Goal: Task Accomplishment & Management: Use online tool/utility

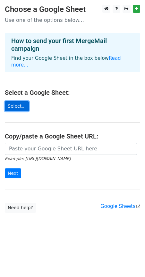
click at [17, 101] on link "Select..." at bounding box center [17, 106] width 24 height 10
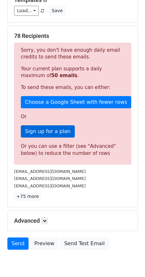
scroll to position [124, 0]
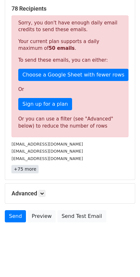
click at [25, 170] on link "+75 more" at bounding box center [25, 169] width 27 height 8
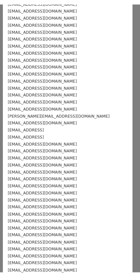
scroll to position [0, 0]
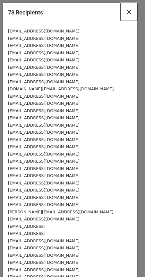
click at [126, 9] on span "×" at bounding box center [129, 11] width 6 height 9
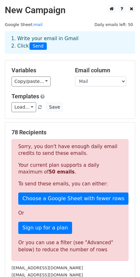
scroll to position [32, 0]
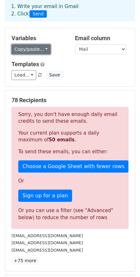
click at [33, 47] on link "Copy/paste..." at bounding box center [31, 49] width 39 height 10
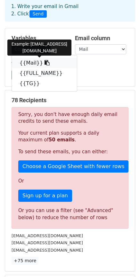
click at [26, 63] on link "{{Mail}}" at bounding box center [44, 63] width 65 height 10
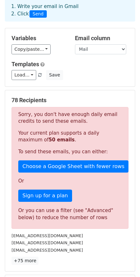
scroll to position [124, 0]
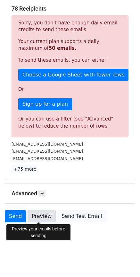
click at [38, 215] on link "Preview" at bounding box center [42, 216] width 28 height 12
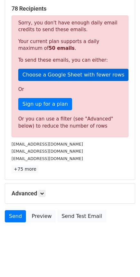
scroll to position [91, 0]
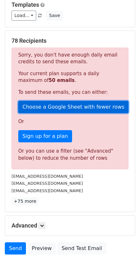
click at [58, 104] on link "Choose a Google Sheet with fewer rows" at bounding box center [73, 107] width 110 height 12
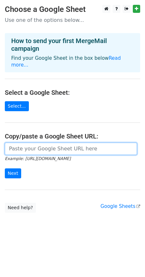
drag, startPoint x: 38, startPoint y: 145, endPoint x: 31, endPoint y: 145, distance: 6.8
click at [38, 144] on input "url" at bounding box center [71, 149] width 132 height 12
paste input "https://docs.google.com/spreadsheets/d/1MMP7g3Mn8gvGUREjsKZp-YCTUlBZlaqkF-pF-ge…"
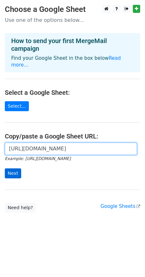
type input "https://docs.google.com/spreadsheets/d/1MMP7g3Mn8gvGUREjsKZp-YCTUlBZlaqkF-pF-ge…"
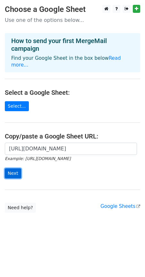
scroll to position [0, 0]
click at [10, 168] on input "Next" at bounding box center [13, 173] width 16 height 10
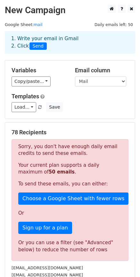
scroll to position [64, 0]
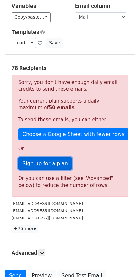
click at [51, 161] on link "Sign up for a plan" at bounding box center [45, 163] width 54 height 12
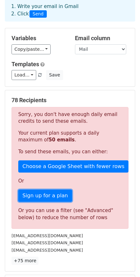
scroll to position [0, 0]
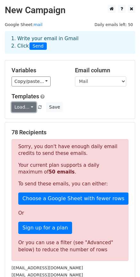
click at [30, 107] on link "Load..." at bounding box center [24, 107] width 25 height 10
click at [102, 93] on h5 "Templates" at bounding box center [70, 96] width 117 height 7
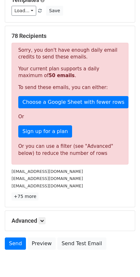
click at [44, 95] on div "Sorry, you don't have enough daily email credits to send these emails. Your cur…" at bounding box center [70, 104] width 117 height 122
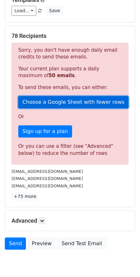
click at [45, 100] on link "Choose a Google Sheet with fewer rows" at bounding box center [73, 102] width 110 height 12
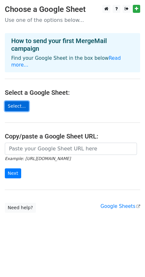
click at [10, 101] on link "Select..." at bounding box center [17, 106] width 24 height 10
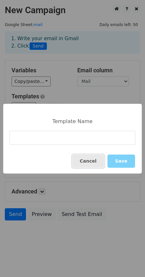
click at [92, 161] on button "Cancel" at bounding box center [88, 160] width 32 height 13
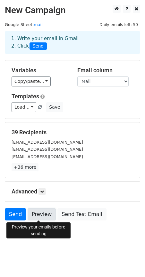
click at [41, 214] on link "Preview" at bounding box center [42, 214] width 28 height 12
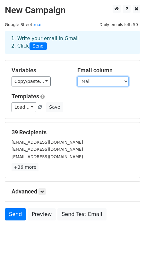
click at [94, 83] on select "Mail FULL_NAME TG" at bounding box center [102, 81] width 51 height 10
click at [95, 84] on select "Mail FULL_NAME TG" at bounding box center [102, 81] width 51 height 10
click at [77, 76] on select "Mail FULL_NAME TG" at bounding box center [102, 81] width 51 height 10
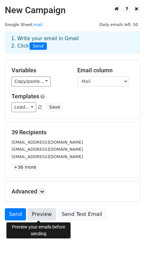
click at [44, 214] on link "Preview" at bounding box center [42, 214] width 28 height 12
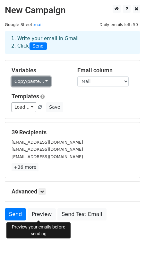
click at [39, 77] on link "Copy/paste..." at bounding box center [31, 81] width 39 height 10
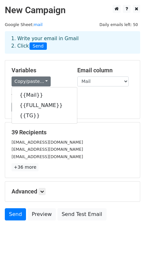
click at [53, 67] on h5 "Variables" at bounding box center [40, 70] width 56 height 7
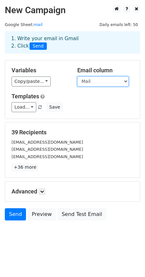
click at [83, 81] on select "Mail FULL_NAME TG" at bounding box center [102, 81] width 51 height 10
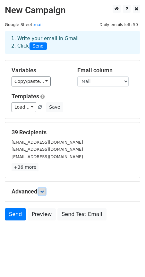
click at [42, 192] on icon at bounding box center [42, 191] width 4 height 4
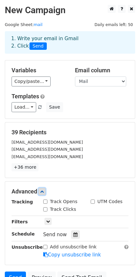
scroll to position [61, 0]
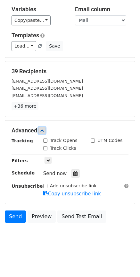
click at [43, 132] on link at bounding box center [42, 130] width 7 height 7
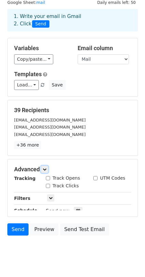
scroll to position [0, 0]
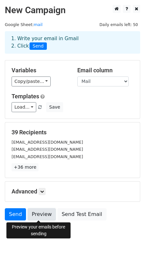
click at [45, 217] on link "Preview" at bounding box center [42, 214] width 28 height 12
click at [41, 215] on link "Preview" at bounding box center [42, 214] width 28 height 12
click at [35, 216] on link "Preview" at bounding box center [42, 214] width 28 height 12
click at [38, 215] on link "Preview" at bounding box center [42, 214] width 28 height 12
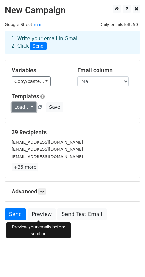
click at [24, 105] on link "Load..." at bounding box center [24, 107] width 25 height 10
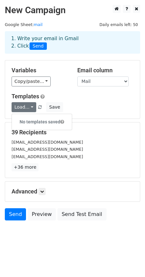
click at [48, 123] on h6 "No templates saved" at bounding box center [42, 122] width 60 height 11
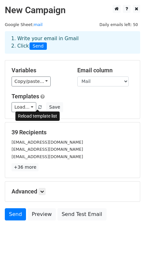
click at [38, 106] on span at bounding box center [40, 107] width 4 height 4
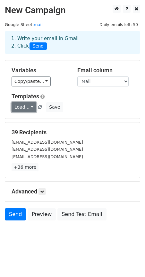
click at [20, 106] on link "Load..." at bounding box center [24, 107] width 25 height 10
click at [84, 142] on div "[EMAIL_ADDRESS][DOMAIN_NAME]" at bounding box center [73, 141] width 132 height 7
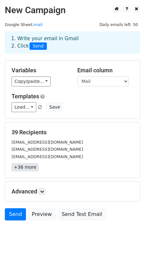
click at [18, 168] on link "+36 more" at bounding box center [25, 167] width 27 height 8
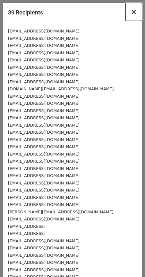
click at [131, 12] on span "×" at bounding box center [134, 11] width 6 height 9
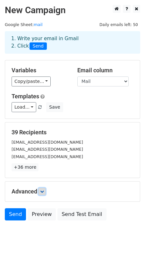
click at [44, 191] on icon at bounding box center [42, 191] width 4 height 4
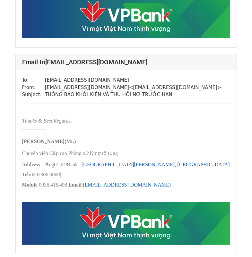
scroll to position [546, 0]
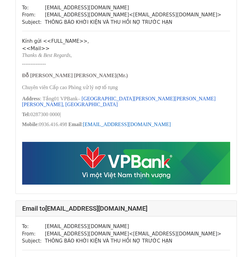
scroll to position [128, 0]
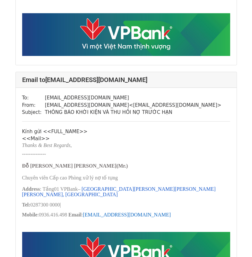
scroll to position [225, 0]
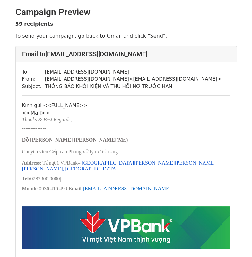
scroll to position [32, 0]
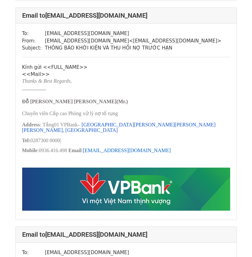
scroll to position [289, 0]
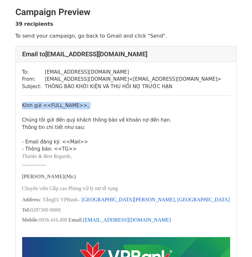
drag, startPoint x: 22, startPoint y: 102, endPoint x: 47, endPoint y: 112, distance: 26.9
click at [47, 112] on div "Kính gửi << FULL_NAME >>, Chúng tôi gửi đến quý khách thông báo về khoản nợ đến…" at bounding box center [126, 127] width 208 height 51
copy div "Kính gửi << FULL_NAME >>,"
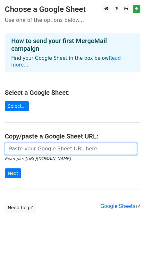
click at [35, 145] on input "url" at bounding box center [71, 149] width 132 height 12
paste input "[URL][DOMAIN_NAME]"
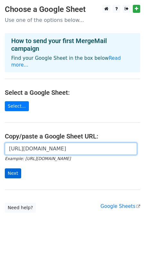
type input "[URL][DOMAIN_NAME]"
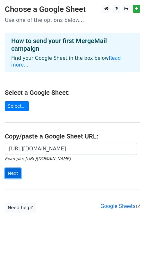
scroll to position [0, 0]
click at [11, 168] on input "Next" at bounding box center [13, 173] width 16 height 10
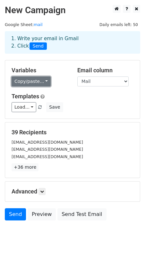
click at [22, 82] on link "Copy/paste..." at bounding box center [31, 81] width 39 height 10
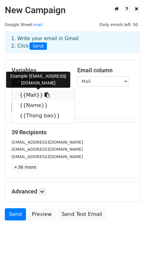
click at [30, 95] on link "{{Mail}}" at bounding box center [43, 95] width 63 height 10
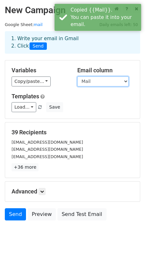
click at [87, 84] on select "Mail Name [PERSON_NAME]" at bounding box center [102, 81] width 51 height 10
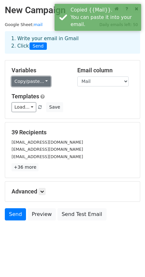
click at [40, 83] on link "Copy/paste..." at bounding box center [31, 81] width 39 height 10
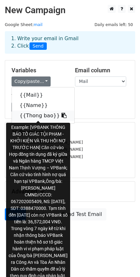
click at [31, 117] on link "{{Thong bao}}" at bounding box center [43, 115] width 63 height 10
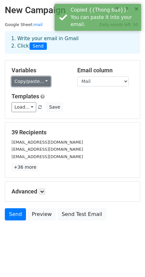
click at [30, 85] on link "Copy/paste..." at bounding box center [31, 81] width 39 height 10
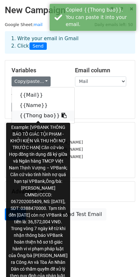
click at [31, 116] on link "{{Thong bao}}" at bounding box center [43, 115] width 63 height 10
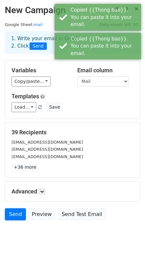
click at [80, 91] on div "Variables Copy/paste... {{Mail}} {{Name}} {{Thong bao}} Email column Mail Name …" at bounding box center [72, 89] width 135 height 58
click at [16, 109] on link "Load..." at bounding box center [24, 107] width 25 height 10
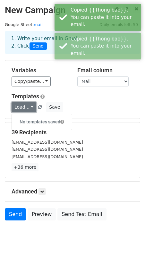
drag, startPoint x: 19, startPoint y: 106, endPoint x: 39, endPoint y: 107, distance: 19.6
click at [20, 106] on link "Load..." at bounding box center [24, 107] width 25 height 10
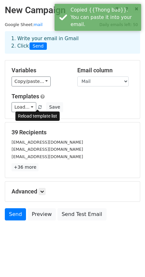
click at [38, 107] on span at bounding box center [40, 107] width 4 height 4
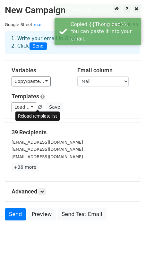
click at [38, 108] on span at bounding box center [40, 107] width 4 height 4
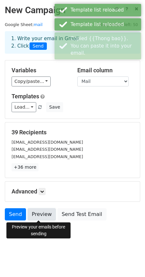
click at [37, 211] on link "Preview" at bounding box center [42, 214] width 28 height 12
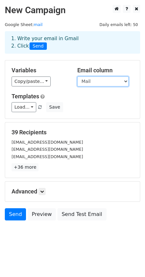
click at [93, 84] on select "Mail Name Thong bao" at bounding box center [102, 81] width 51 height 10
click at [77, 76] on select "Mail Name Thong bao" at bounding box center [102, 81] width 51 height 10
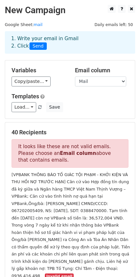
click at [105, 76] on div "Email column Mail Name Thong bao" at bounding box center [102, 77] width 64 height 20
click at [100, 82] on select "Mail Name Thong bao" at bounding box center [100, 81] width 51 height 10
select select "Mail"
click at [75, 76] on select "Mail Name Thong bao" at bounding box center [100, 81] width 51 height 10
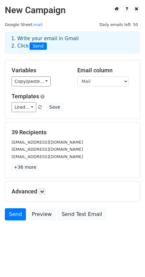
drag, startPoint x: 73, startPoint y: 71, endPoint x: 100, endPoint y: 57, distance: 29.7
click at [120, 71] on div "Email column Mail Name Thong bao" at bounding box center [106, 77] width 66 height 20
copy h5 "Email column"
drag, startPoint x: 11, startPoint y: 70, endPoint x: 39, endPoint y: 72, distance: 28.0
click at [39, 72] on div "Variables Copy/paste... {{Mail}} {{Name}} {{Thong bao}}" at bounding box center [40, 77] width 66 height 20
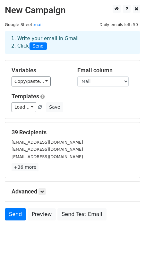
copy h5 "Variables"
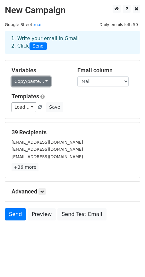
click at [32, 80] on link "Copy/paste..." at bounding box center [31, 81] width 39 height 10
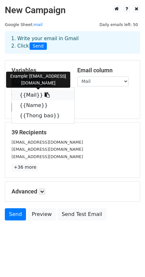
click at [28, 96] on link "{{Mail}}" at bounding box center [43, 95] width 63 height 10
copy h5 "Variables"
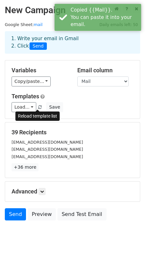
click at [39, 109] on link at bounding box center [40, 107] width 5 height 5
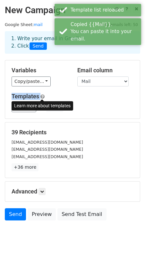
drag, startPoint x: 15, startPoint y: 97, endPoint x: 41, endPoint y: 97, distance: 26.0
click at [41, 97] on div "Templates Load... No templates saved Save" at bounding box center [73, 103] width 132 height 20
copy h5 "Templates"
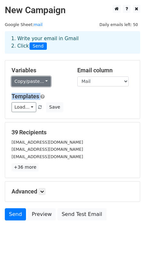
click at [30, 80] on link "Copy/paste..." at bounding box center [31, 81] width 39 height 10
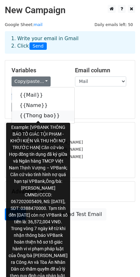
click at [27, 114] on link "{{Thong bao}}" at bounding box center [43, 115] width 63 height 10
copy h5 "Templates"
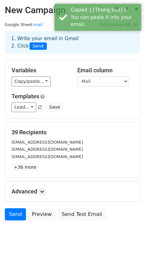
click at [37, 109] on span "Load... No templates saved" at bounding box center [27, 107] width 31 height 6
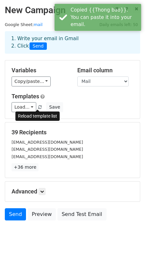
click at [38, 108] on span at bounding box center [40, 107] width 4 height 4
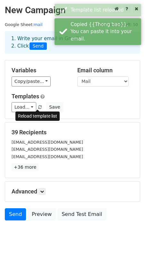
click at [38, 108] on span at bounding box center [40, 107] width 4 height 4
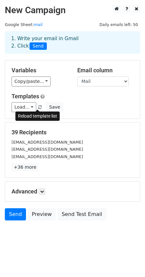
click at [38, 105] on span at bounding box center [40, 107] width 4 height 4
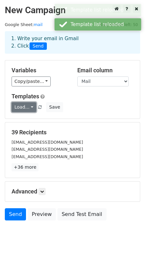
click at [24, 107] on link "Load..." at bounding box center [24, 107] width 25 height 10
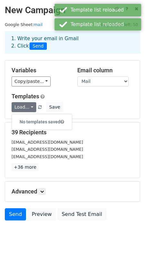
click at [39, 117] on h6 "No templates saved" at bounding box center [42, 122] width 60 height 11
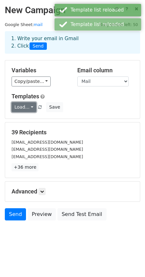
click at [23, 109] on link "Load..." at bounding box center [24, 107] width 25 height 10
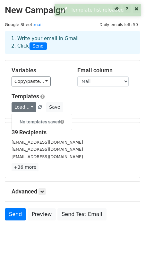
click at [64, 122] on span at bounding box center [62, 121] width 4 height 4
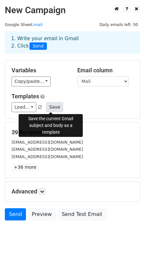
click at [47, 105] on button "Save" at bounding box center [54, 107] width 17 height 10
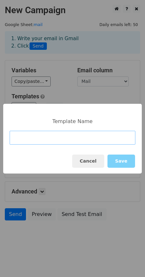
drag, startPoint x: 62, startPoint y: 132, endPoint x: 62, endPoint y: 137, distance: 5.8
click at [62, 137] on input at bounding box center [73, 138] width 126 height 14
paste input "THÔNG BÁO KHỞI KIỆN VÀ THU HỒI NỢ TRƯỚC HẠN"
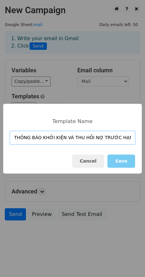
type input "THÔNG BÁO KHỞI KIỆN VÀ THU HỒI NỢ TRƯỚC HẠN"
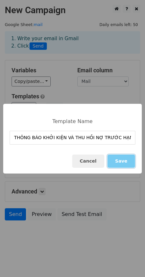
click at [128, 162] on button "Save" at bounding box center [122, 160] width 28 height 13
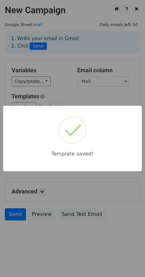
click at [66, 98] on div "Template saved!" at bounding box center [72, 138] width 145 height 277
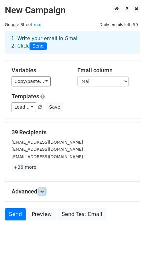
click at [46, 191] on link at bounding box center [42, 191] width 7 height 7
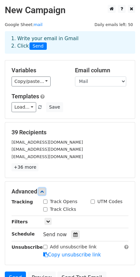
click at [46, 191] on link at bounding box center [42, 191] width 7 height 7
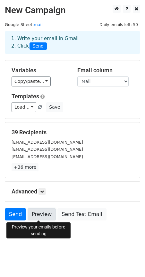
click at [39, 213] on link "Preview" at bounding box center [42, 214] width 28 height 12
click at [78, 157] on div "[EMAIL_ADDRESS][DOMAIN_NAME]" at bounding box center [73, 156] width 132 height 7
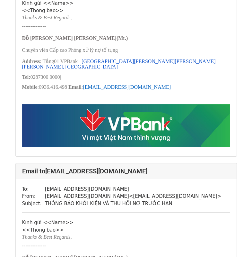
scroll to position [385, 0]
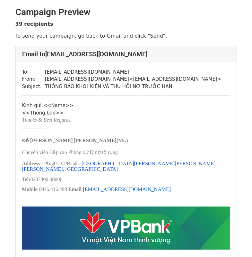
scroll to position [64, 0]
